Goal: Task Accomplishment & Management: Manage account settings

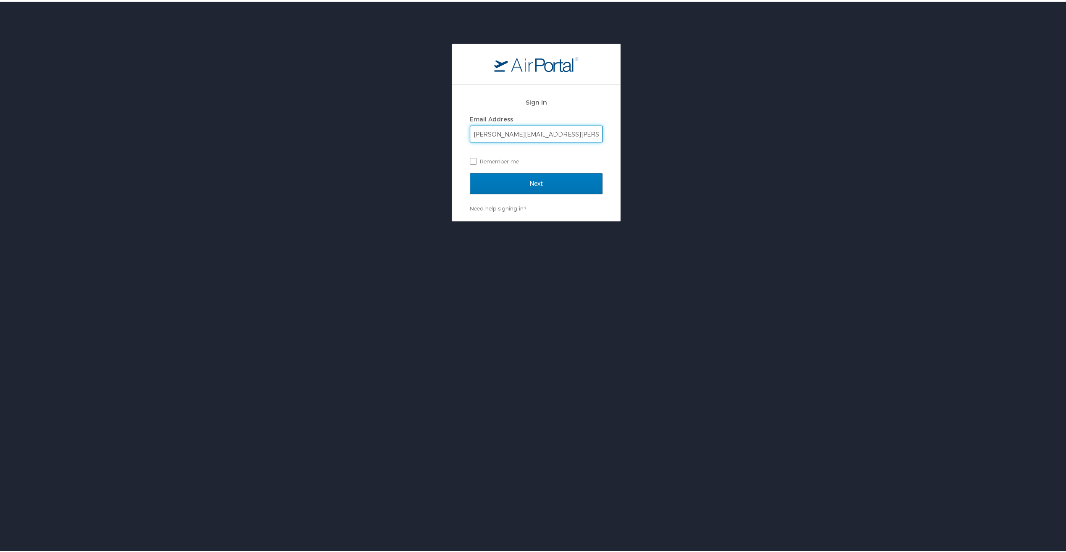
type input "cory.workman@i3-corps.com"
click at [470, 171] on input "Next" at bounding box center [536, 181] width 133 height 21
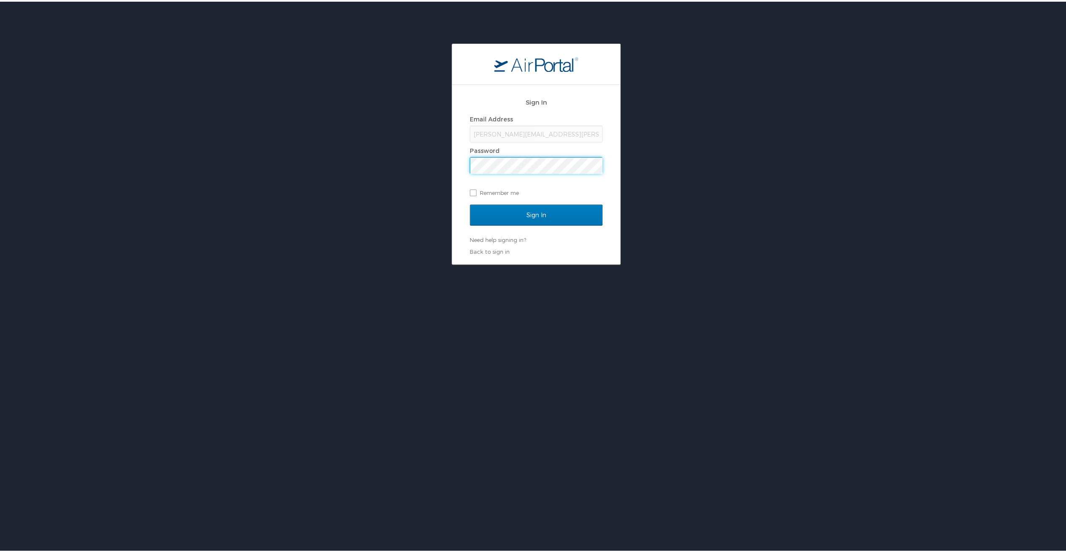
click at [470, 203] on input "Sign In" at bounding box center [536, 213] width 133 height 21
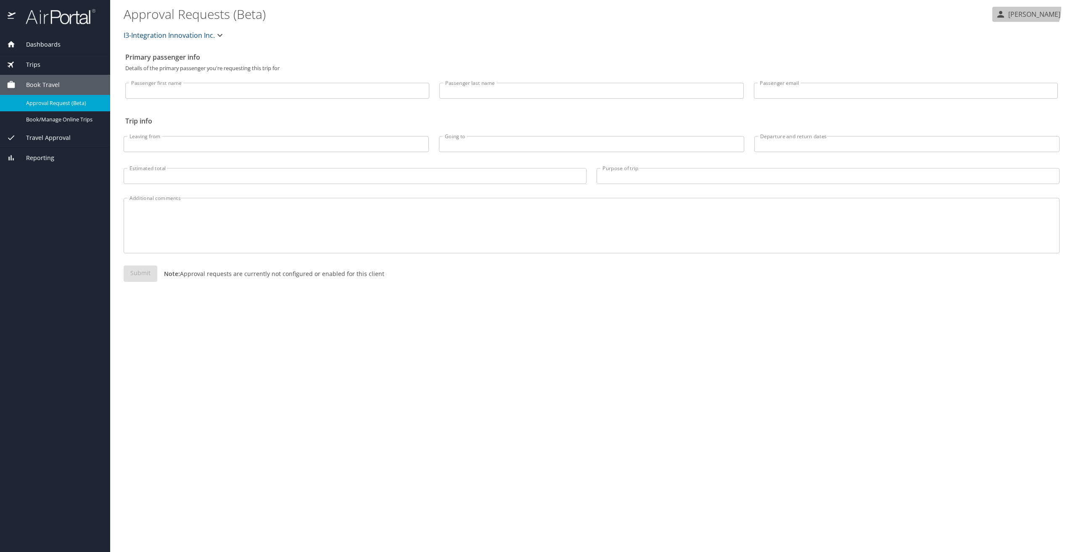
click at [1026, 9] on button "[PERSON_NAME]" at bounding box center [1027, 14] width 71 height 15
click at [1022, 61] on li "View travel profile" at bounding box center [1025, 62] width 86 height 15
